Goal: Task Accomplishment & Management: Manage account settings

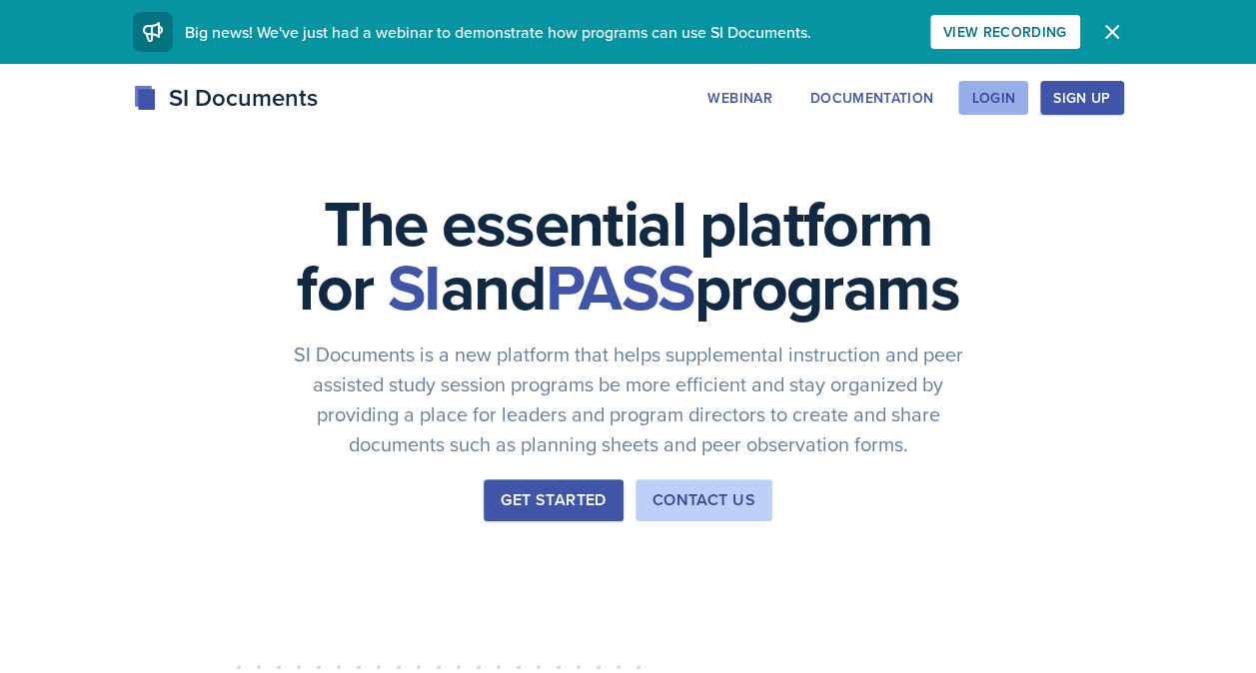
click at [1005, 90] on div "Login" at bounding box center [993, 98] width 44 height 16
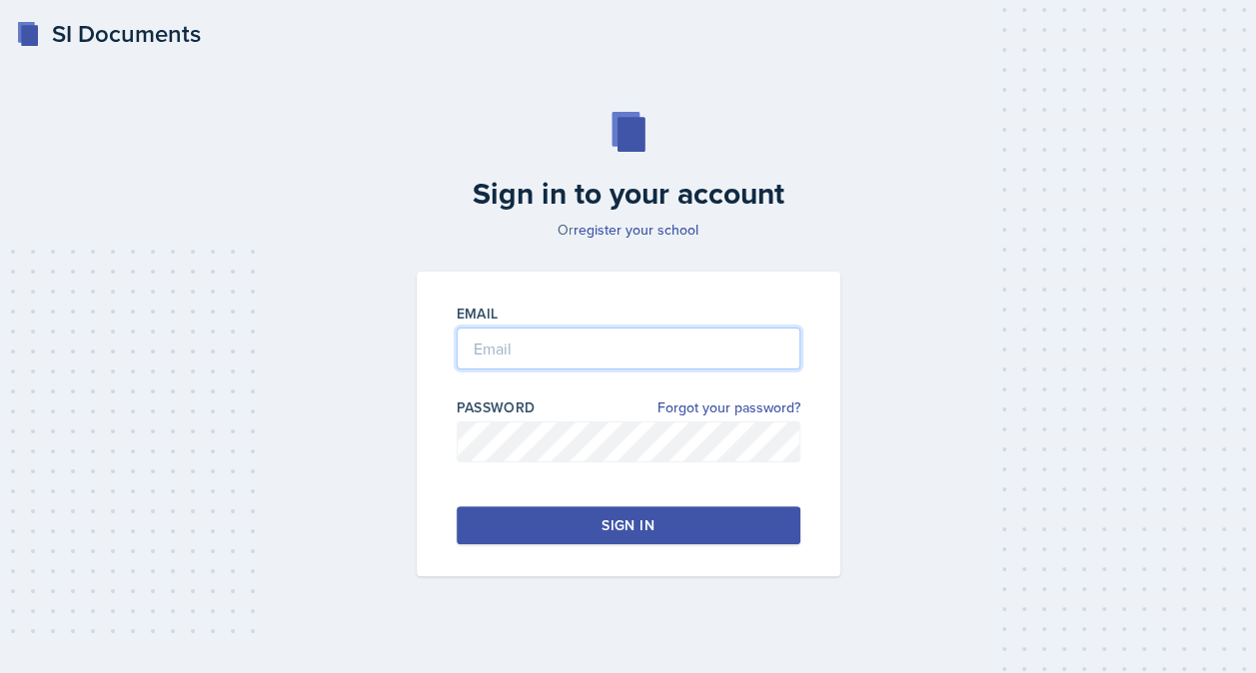
click at [564, 344] on input "email" at bounding box center [629, 349] width 344 height 42
type input "lmart202@students.kennesaw.edu"
click at [643, 526] on div "Sign in" at bounding box center [628, 526] width 52 height 20
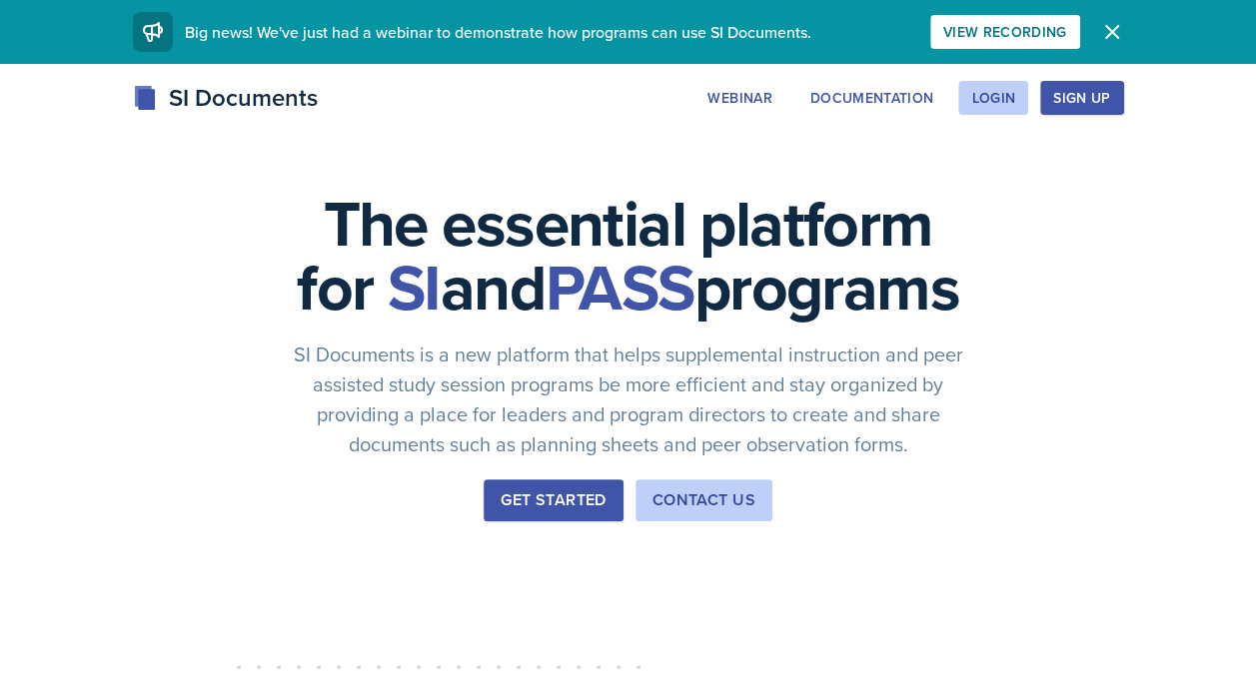
click at [1077, 90] on div "Sign Up" at bounding box center [1081, 98] width 57 height 16
click at [1012, 102] on div "Login" at bounding box center [993, 98] width 44 height 16
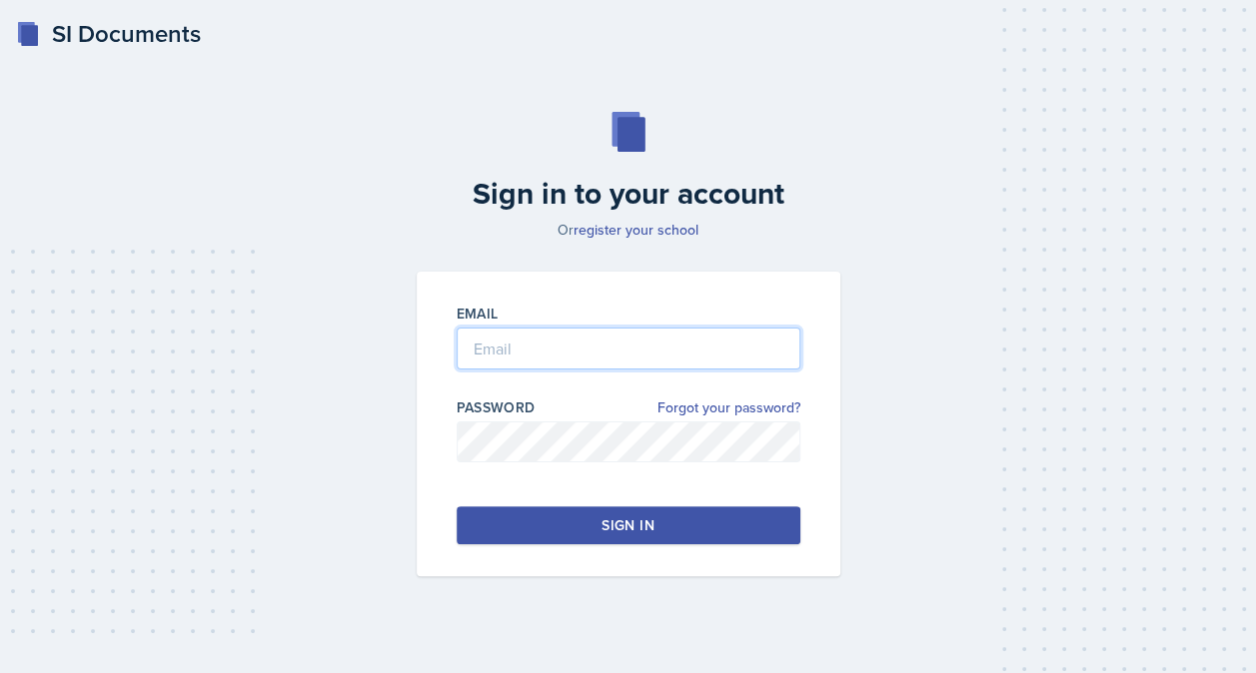
click at [630, 360] on input "email" at bounding box center [629, 349] width 344 height 42
type input "[EMAIL_ADDRESS][DOMAIN_NAME]"
